Goal: Transaction & Acquisition: Purchase product/service

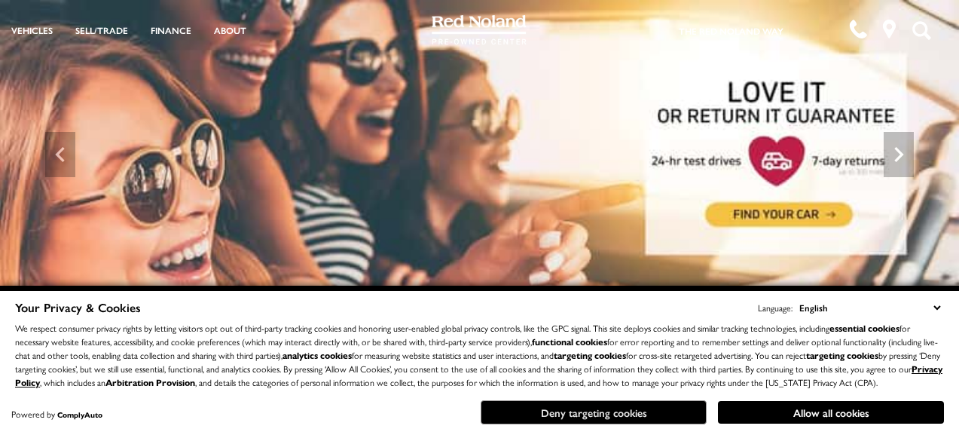
click at [655, 355] on button "Deny targeting cookies" at bounding box center [594, 412] width 226 height 24
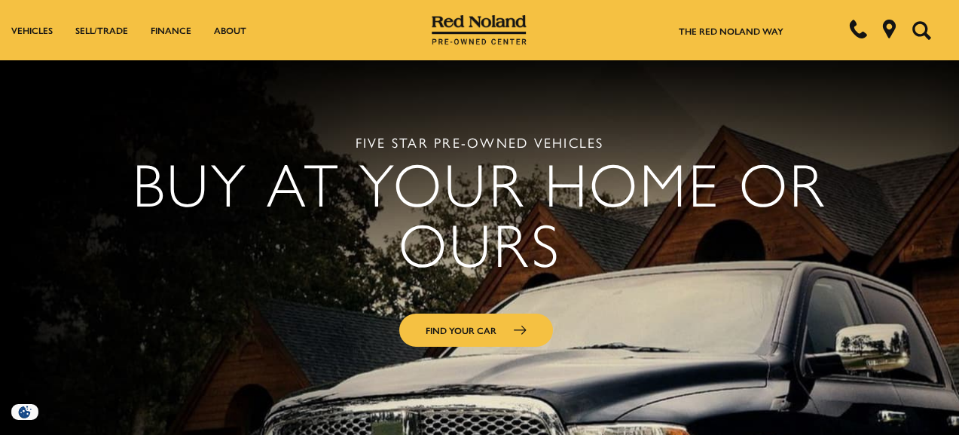
scroll to position [828, 0]
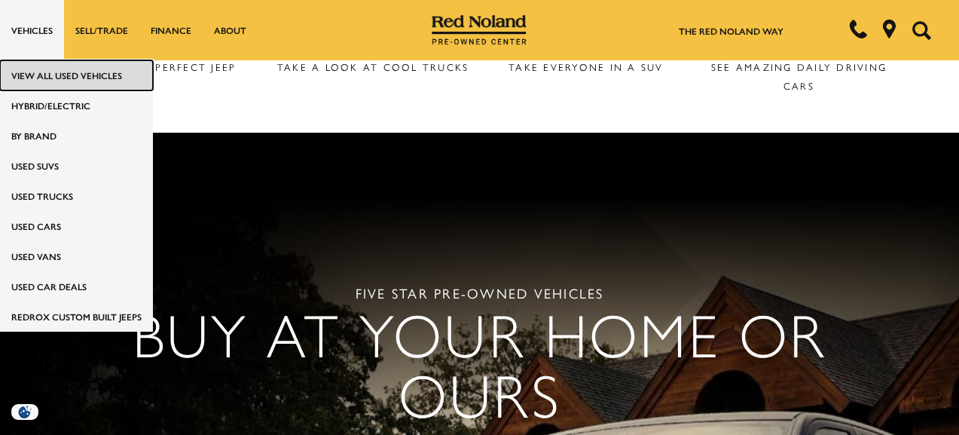
click at [47, 69] on link "View All Used Vehicles" at bounding box center [76, 75] width 153 height 30
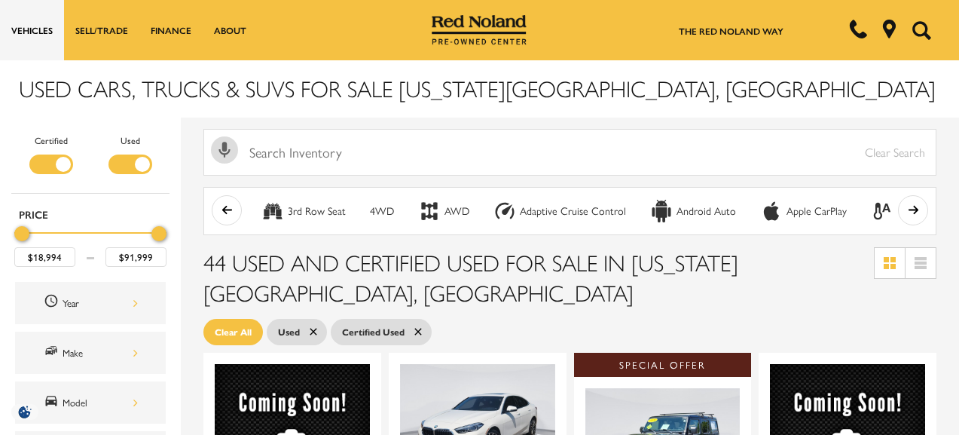
click at [919, 204] on icon "scroll right" at bounding box center [913, 209] width 11 height 11
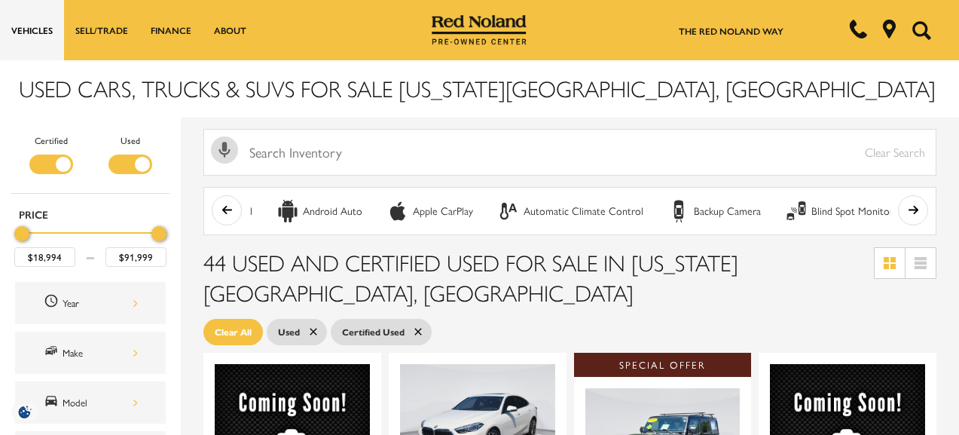
scroll to position [0, 377]
click at [926, 257] on icon at bounding box center [920, 258] width 12 height 3
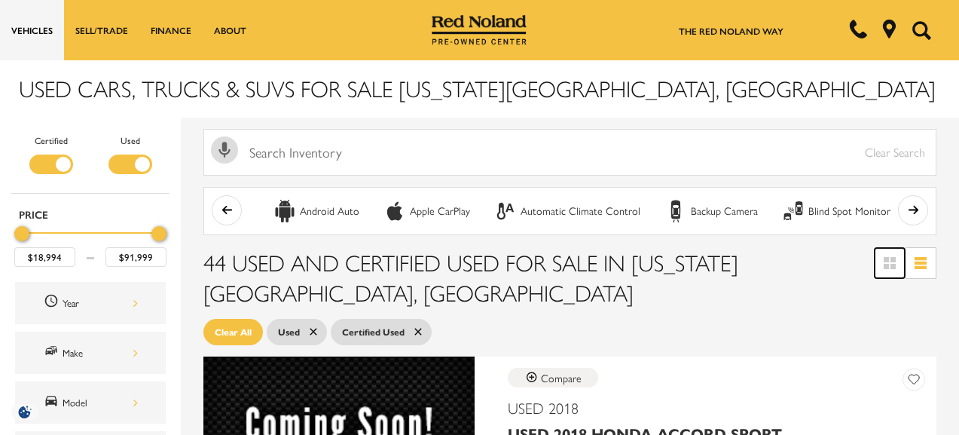
click at [895, 258] on icon at bounding box center [892, 259] width 5 height 5
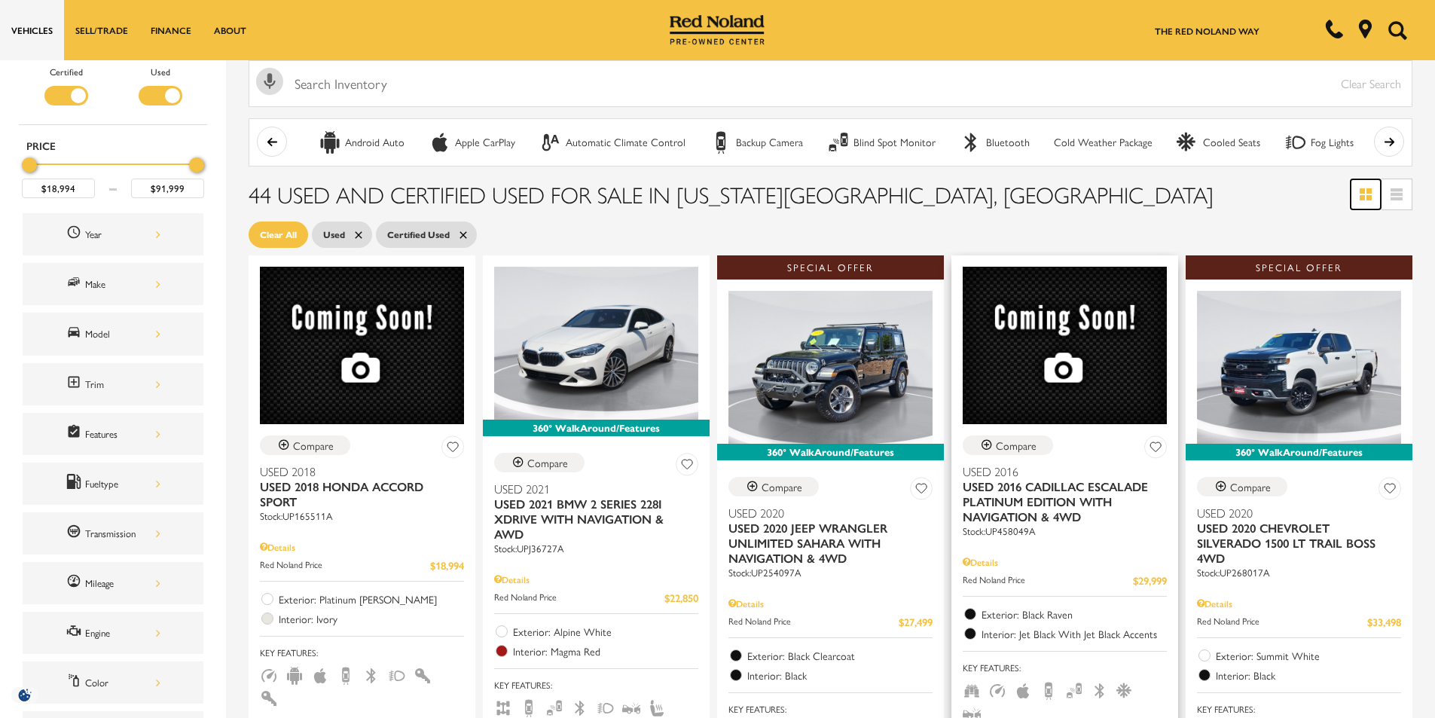
scroll to position [0, 0]
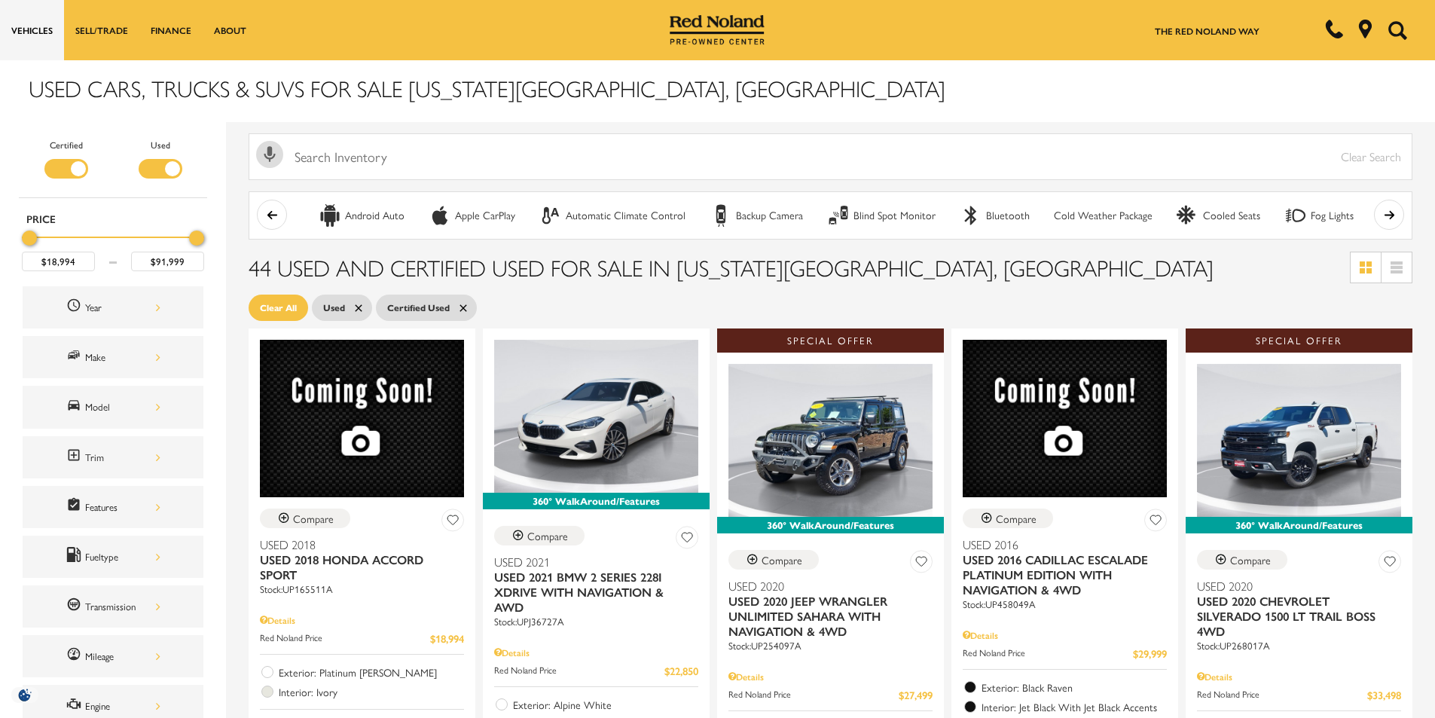
click at [275, 213] on icon "scroll left" at bounding box center [272, 214] width 11 height 11
type input "$22,494"
drag, startPoint x: 201, startPoint y: 237, endPoint x: 41, endPoint y: 258, distance: 161.1
click at [41, 258] on div "$18,994 $22,494" at bounding box center [113, 248] width 182 height 46
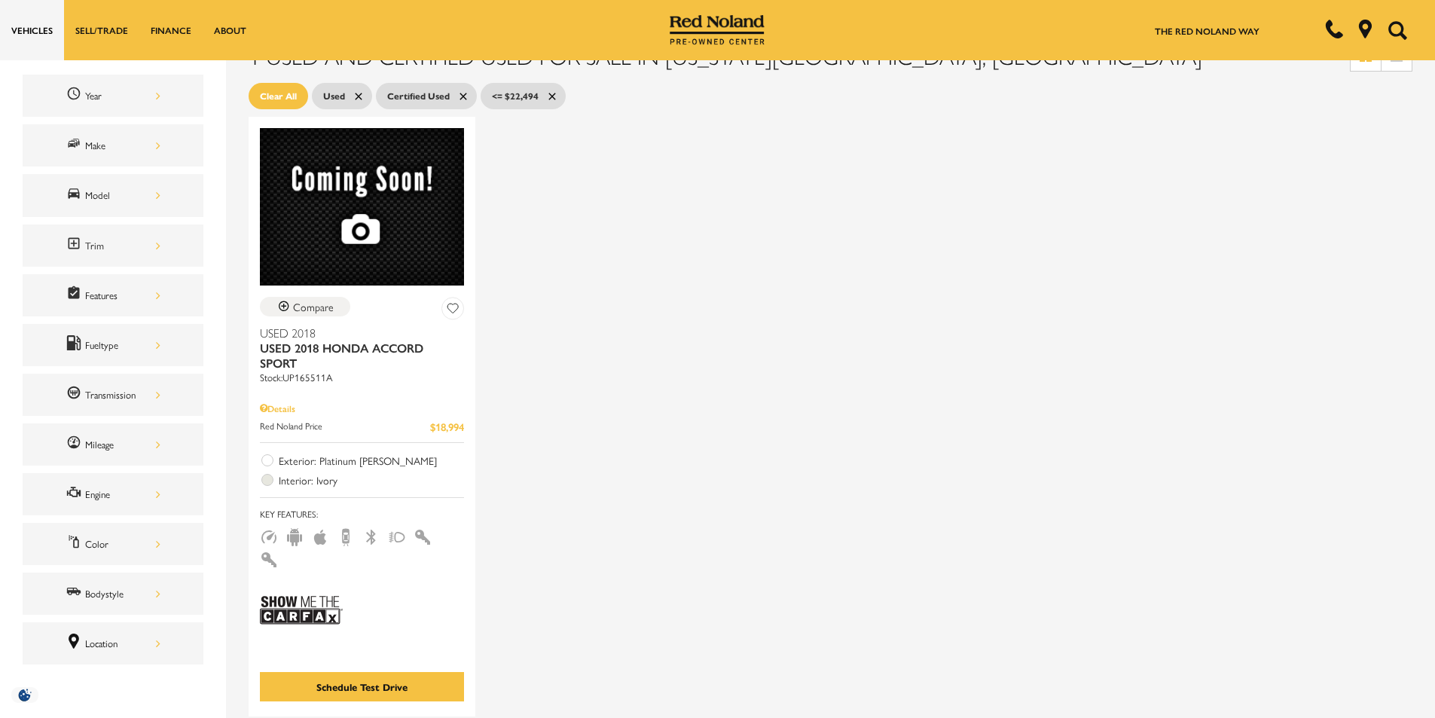
scroll to position [226, 0]
